Goal: Register for event/course

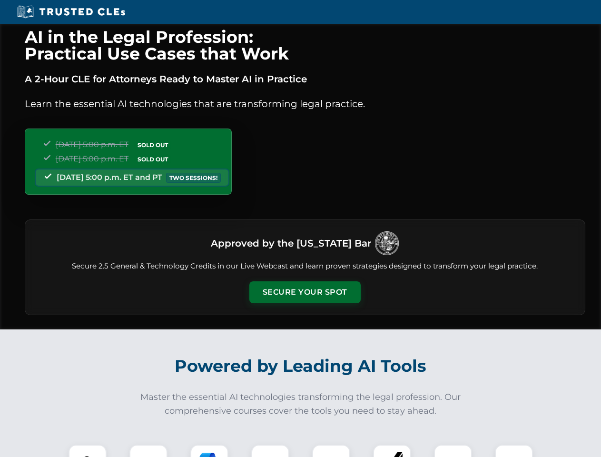
click at [304, 292] on button "Secure Your Spot" at bounding box center [304, 292] width 111 height 22
click at [88, 450] on img at bounding box center [88, 463] width 28 height 28
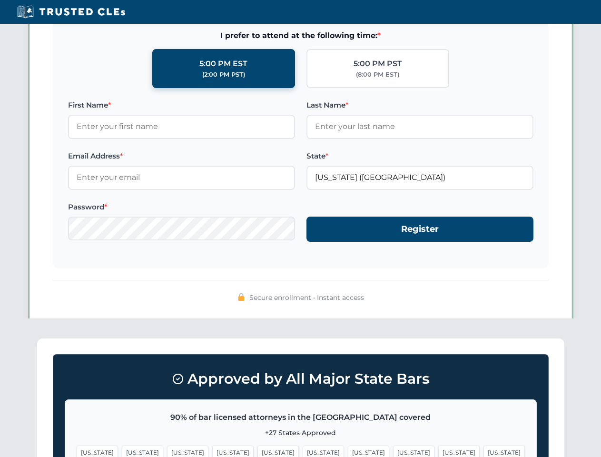
click at [348, 450] on span "[US_STATE]" at bounding box center [368, 452] width 41 height 14
click at [438, 450] on span "[US_STATE]" at bounding box center [458, 452] width 41 height 14
